Goal: Task Accomplishment & Management: Use online tool/utility

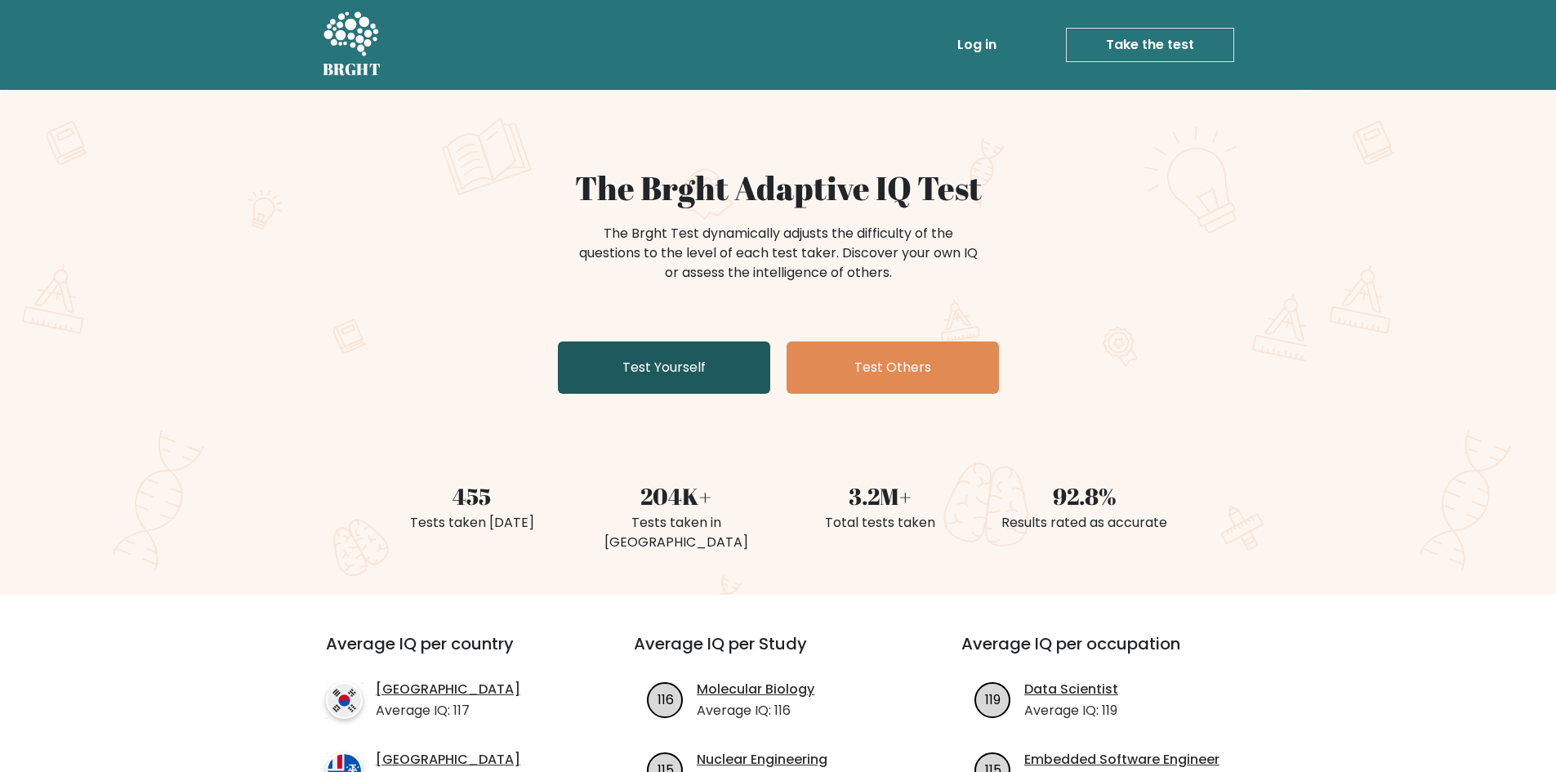
click at [677, 380] on link "Test Yourself" at bounding box center [664, 367] width 212 height 52
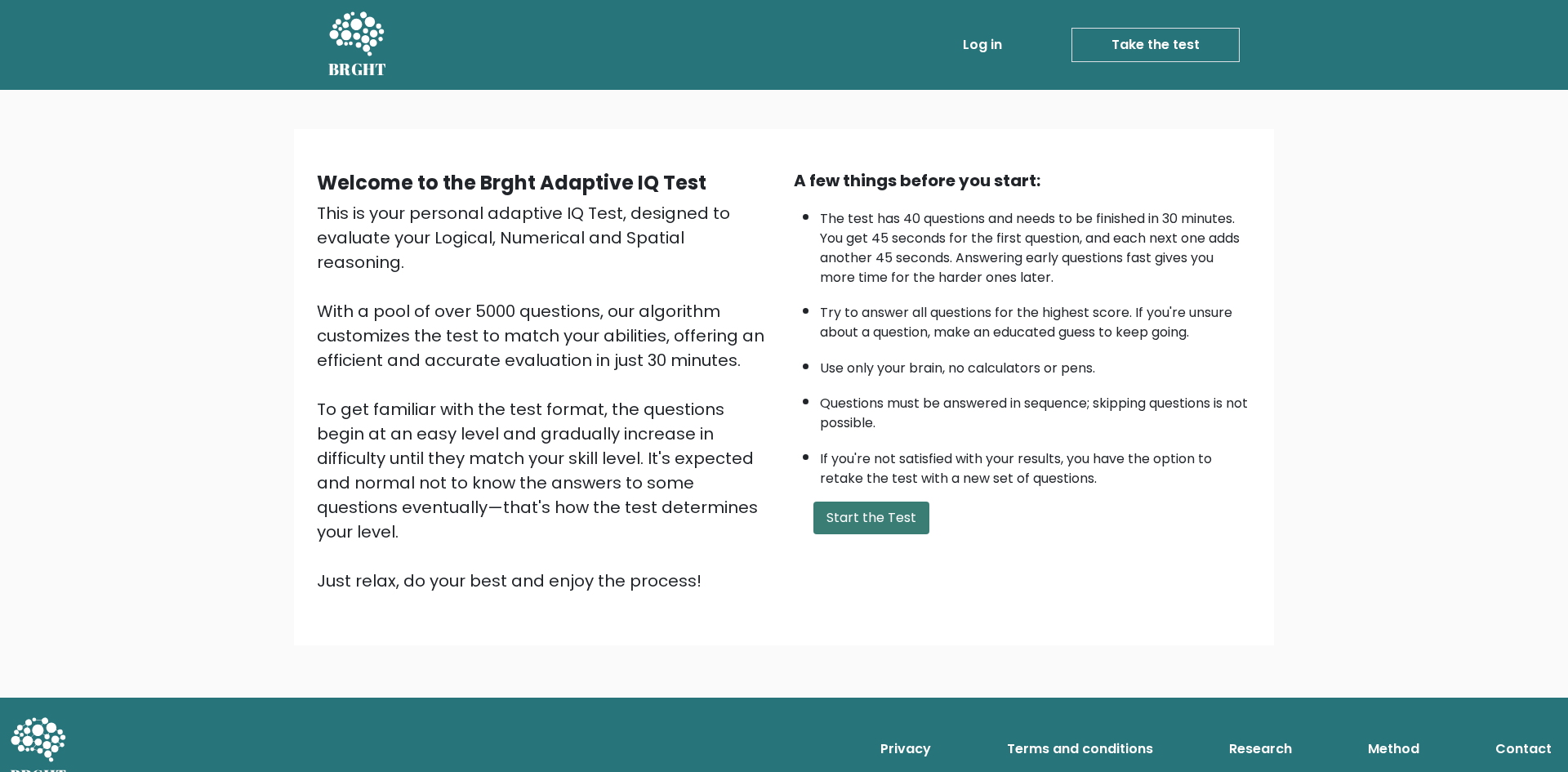
click at [861, 510] on button "Start the Test" at bounding box center [871, 517] width 116 height 33
